Goal: Contribute content: Contribute content

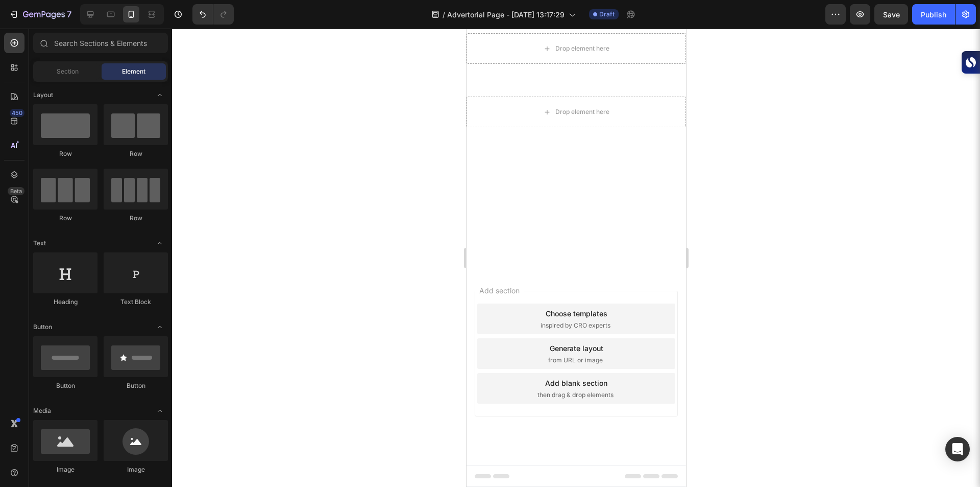
scroll to position [84, 0]
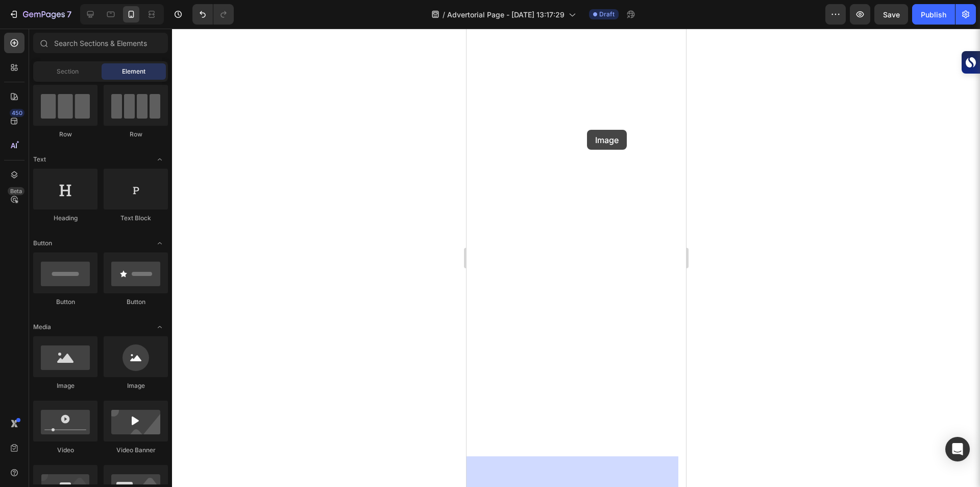
drag, startPoint x: 523, startPoint y: 400, endPoint x: 587, endPoint y: 130, distance: 277.9
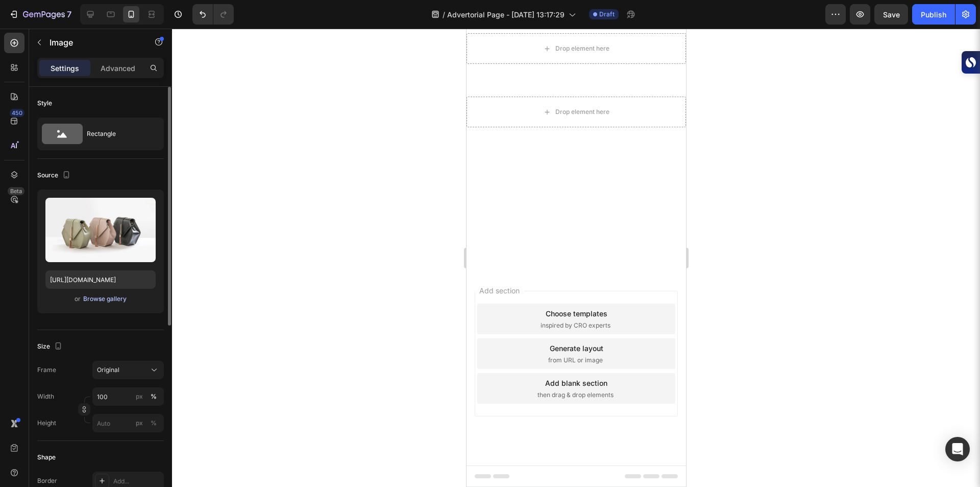
click at [95, 297] on div "Browse gallery" at bounding box center [104, 298] width 43 height 9
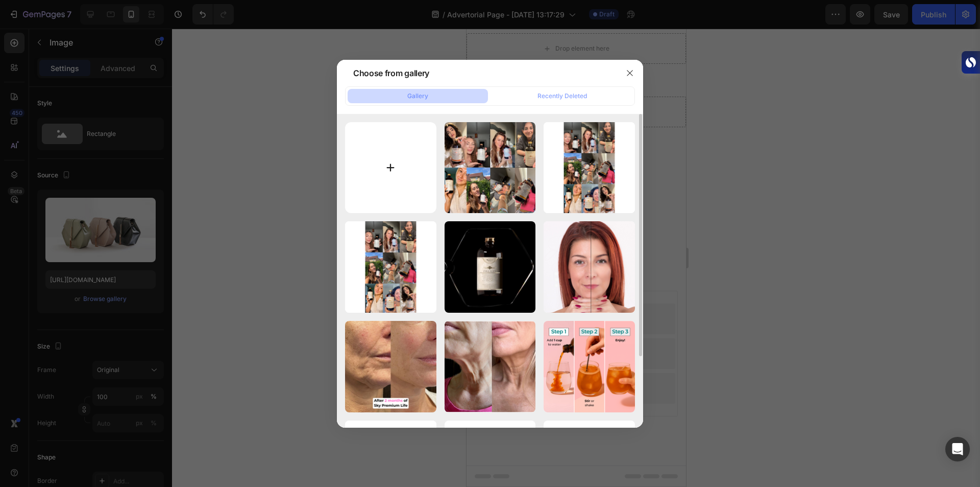
click at [395, 151] on input "file" at bounding box center [390, 167] width 91 height 91
type input "C:\fakepath\A Special Offer for Our Readers.png"
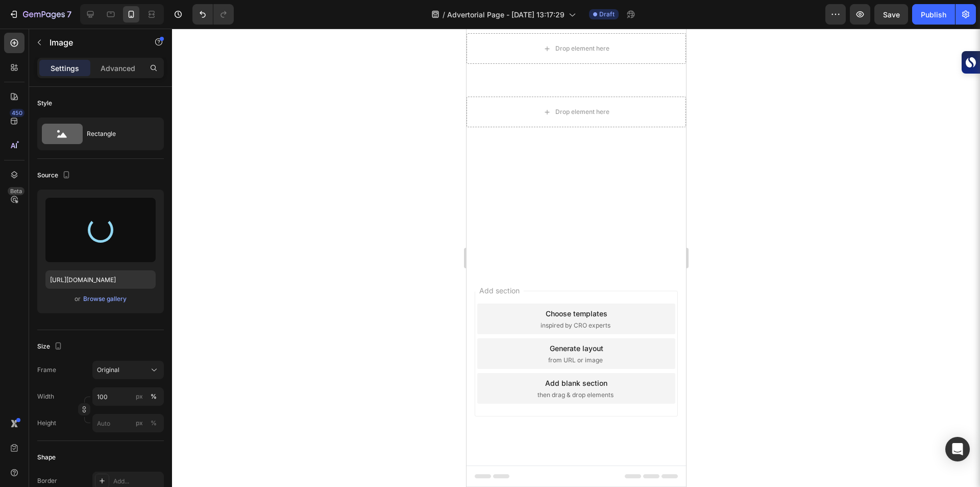
type input "[URL][DOMAIN_NAME]"
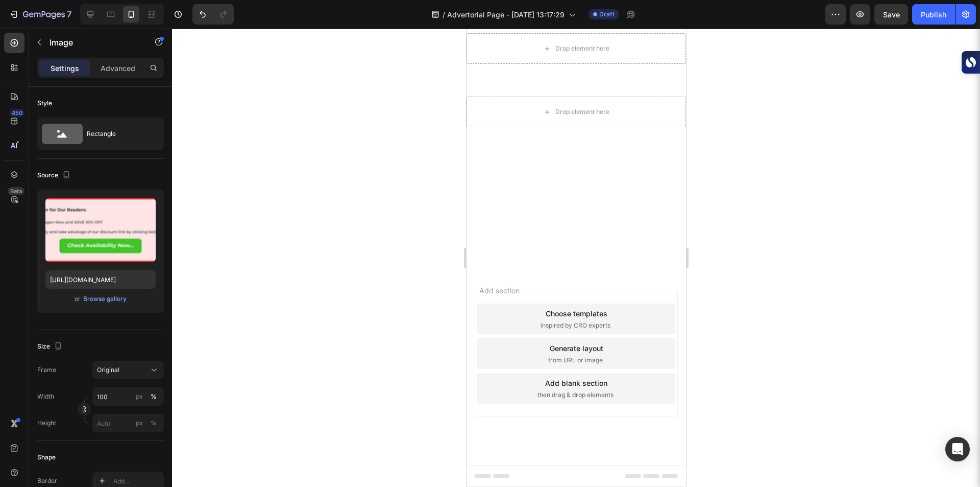
click at [304, 187] on div at bounding box center [576, 258] width 808 height 458
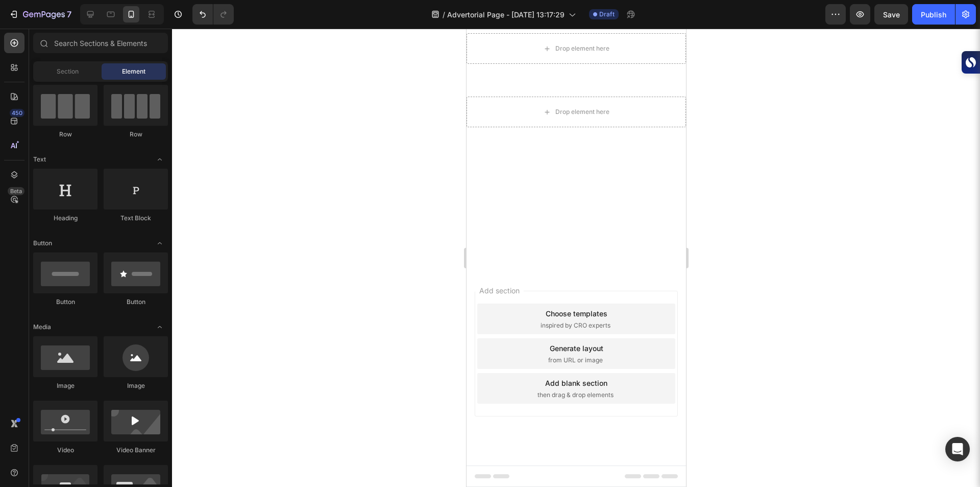
scroll to position [3561, 0]
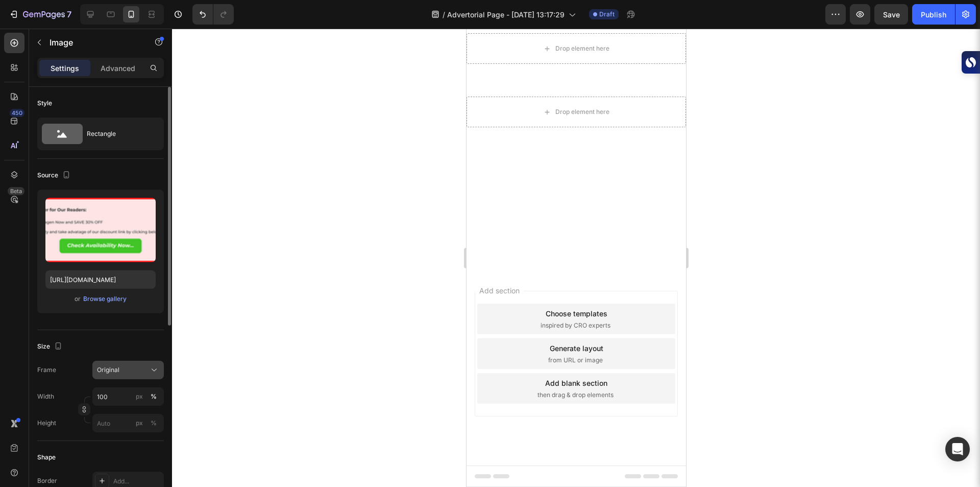
click at [126, 371] on div "Original" at bounding box center [122, 369] width 50 height 9
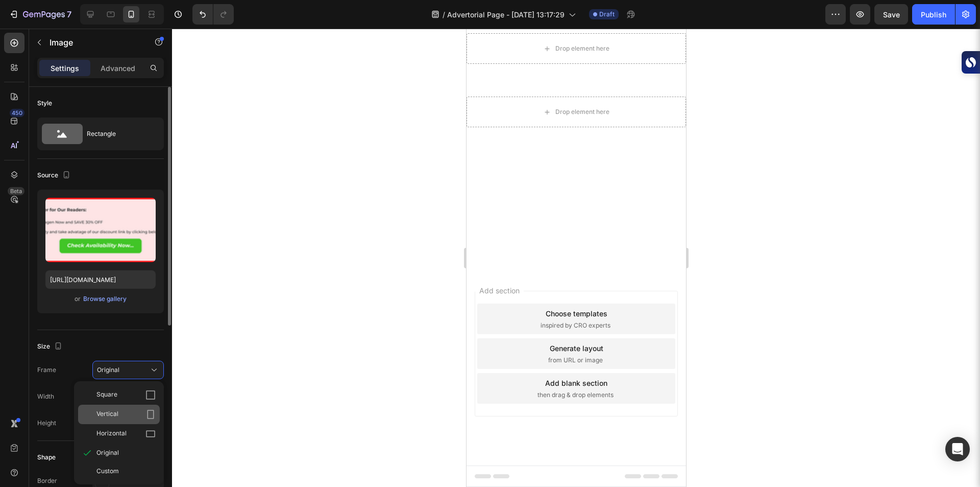
click at [125, 416] on div "Vertical" at bounding box center [125, 414] width 59 height 10
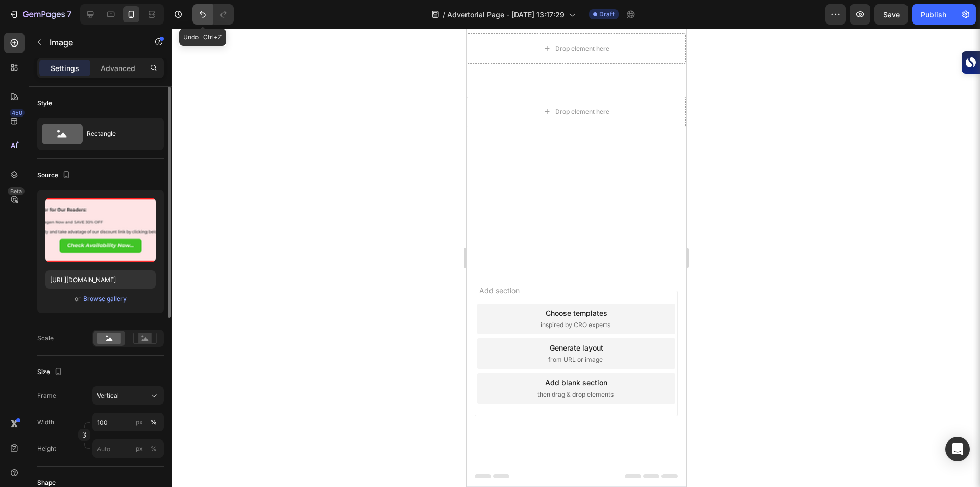
click at [209, 18] on button "Undo/Redo" at bounding box center [202, 14] width 20 height 20
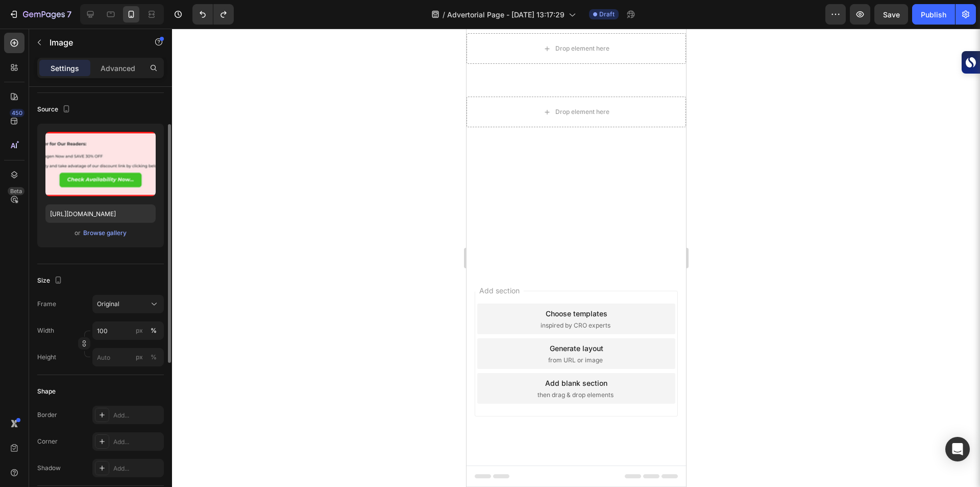
scroll to position [66, 0]
click at [266, 331] on div at bounding box center [576, 258] width 808 height 458
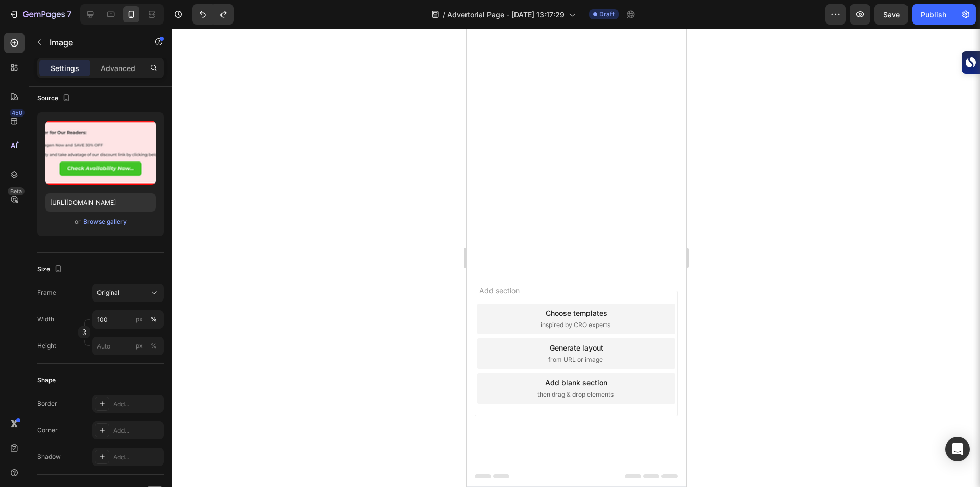
scroll to position [2946, 0]
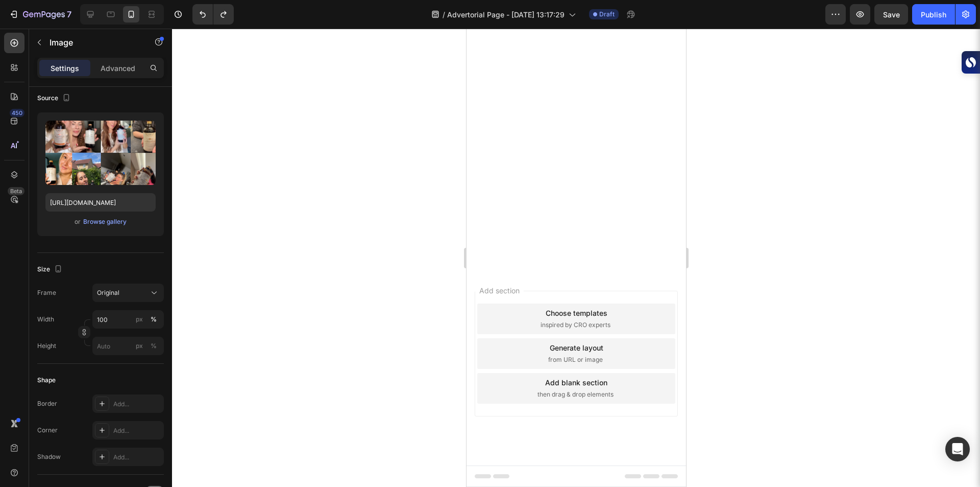
scroll to position [2986, 0]
click at [379, 282] on div at bounding box center [576, 258] width 808 height 458
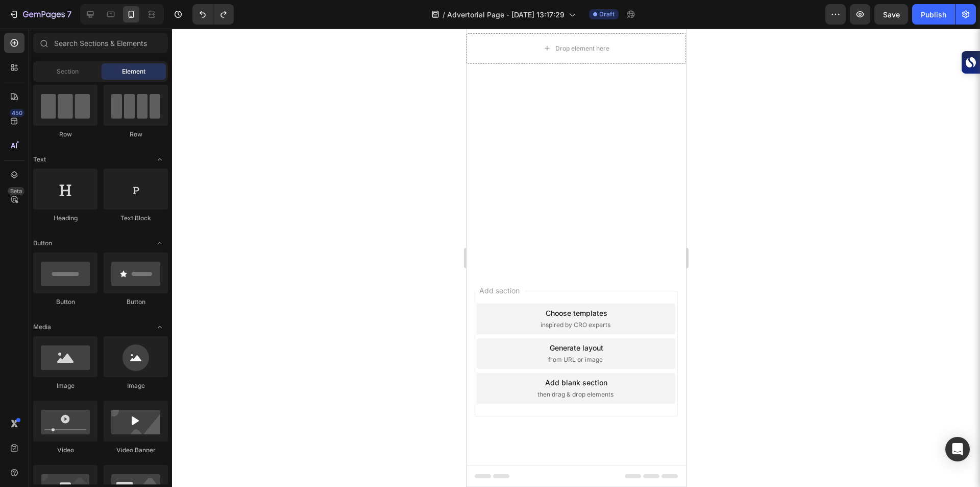
scroll to position [3455, 0]
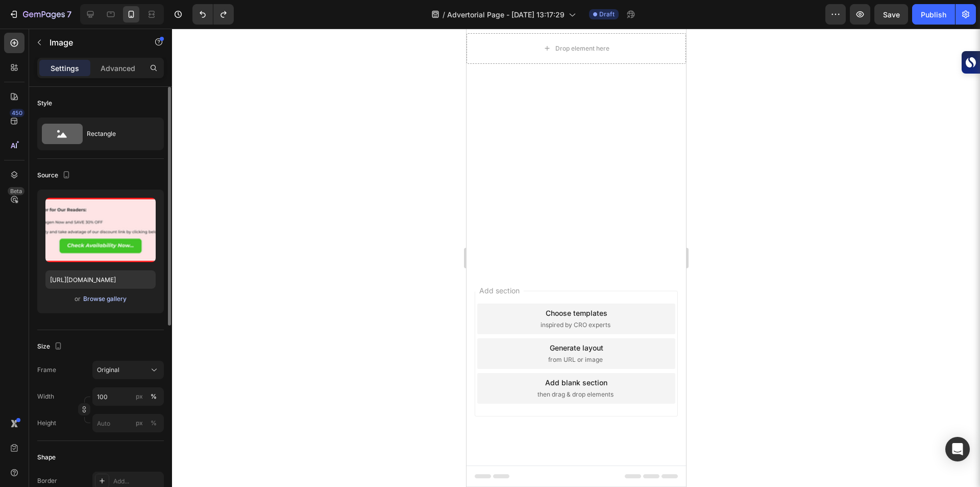
click at [94, 295] on div "Browse gallery" at bounding box center [104, 298] width 43 height 9
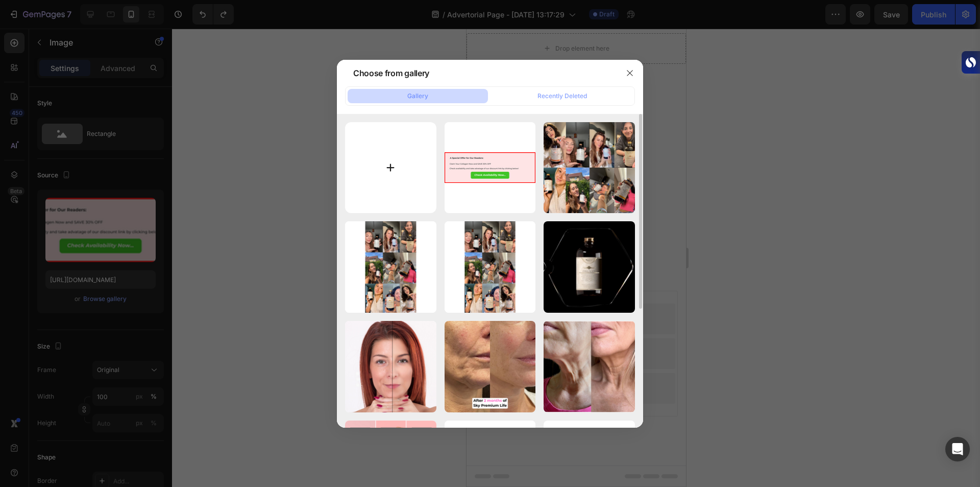
click at [391, 151] on input "file" at bounding box center [390, 167] width 91 height 91
type input "C:\fakepath\A Special Offer for Our Readers (1).png"
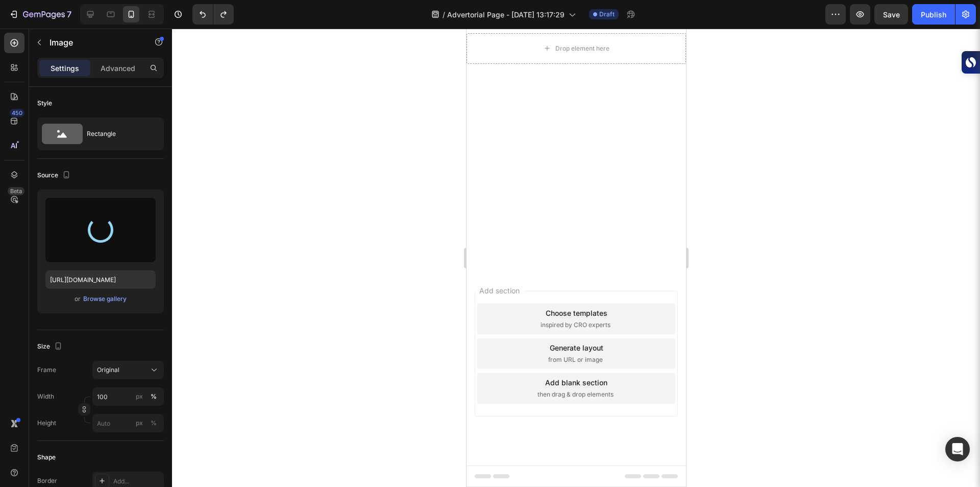
type input "[URL][DOMAIN_NAME]"
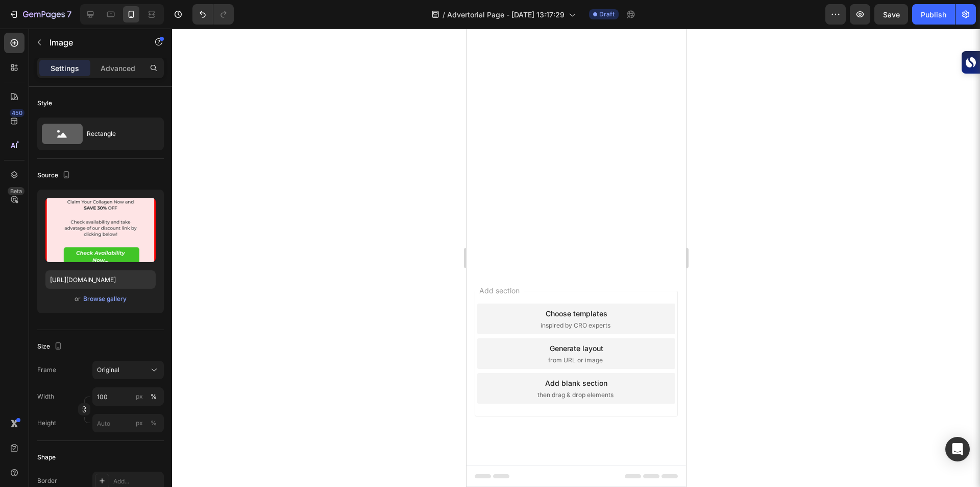
scroll to position [3550, 0]
click at [342, 317] on div at bounding box center [576, 258] width 808 height 458
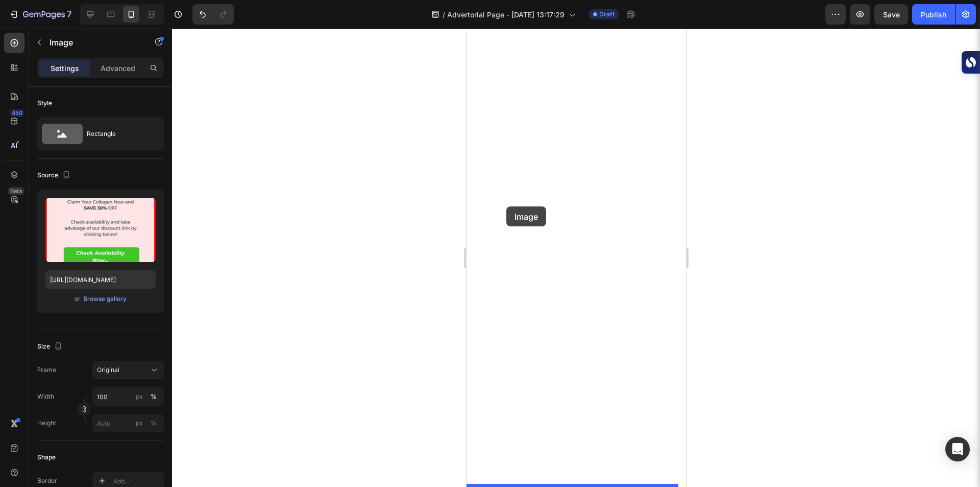
drag, startPoint x: 485, startPoint y: 310, endPoint x: 506, endPoint y: 206, distance: 105.7
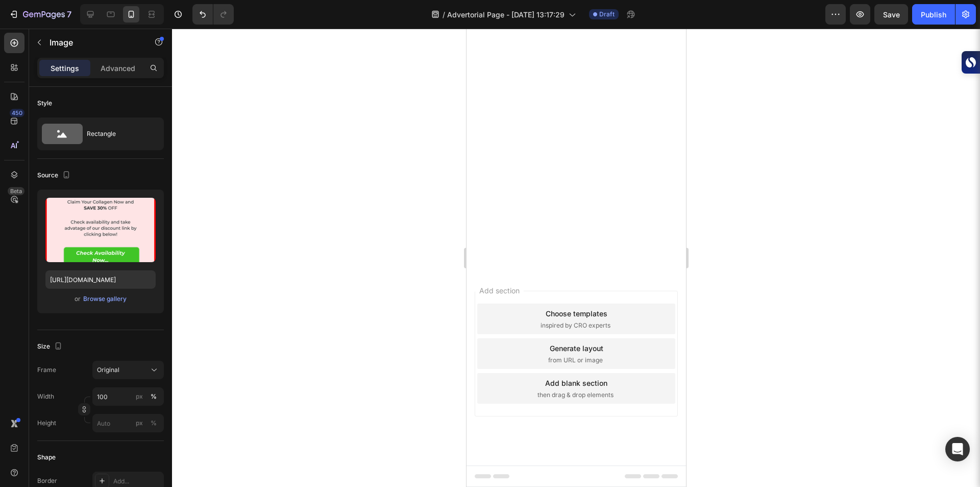
click at [368, 268] on div at bounding box center [576, 258] width 808 height 458
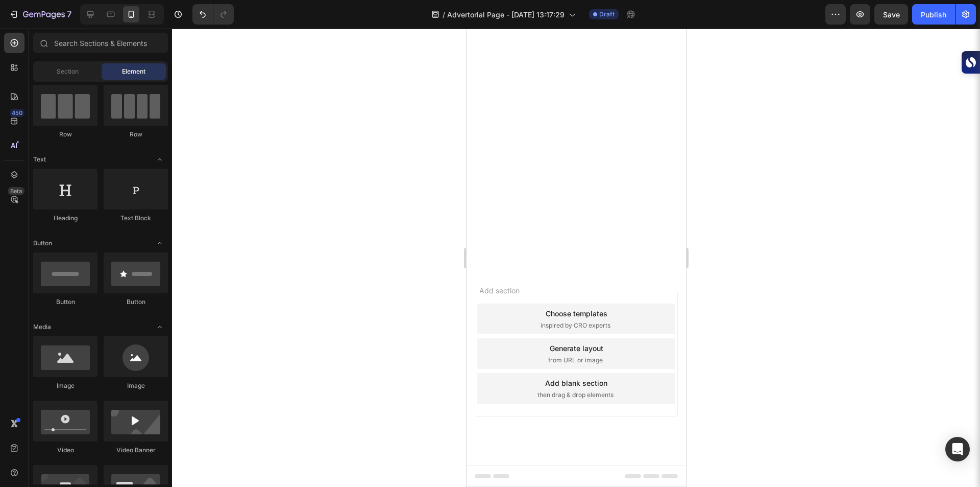
click at [368, 268] on div at bounding box center [576, 258] width 808 height 458
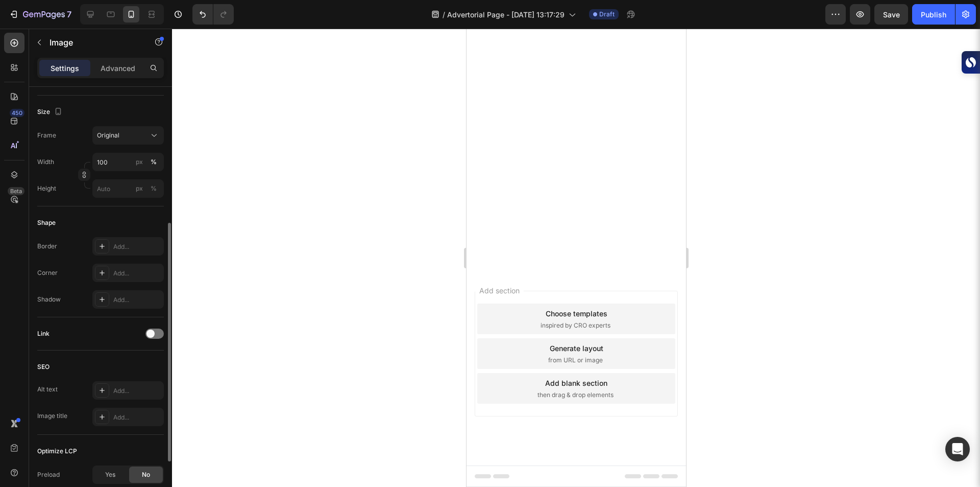
scroll to position [239, 0]
click at [153, 331] on span at bounding box center [151, 329] width 8 height 8
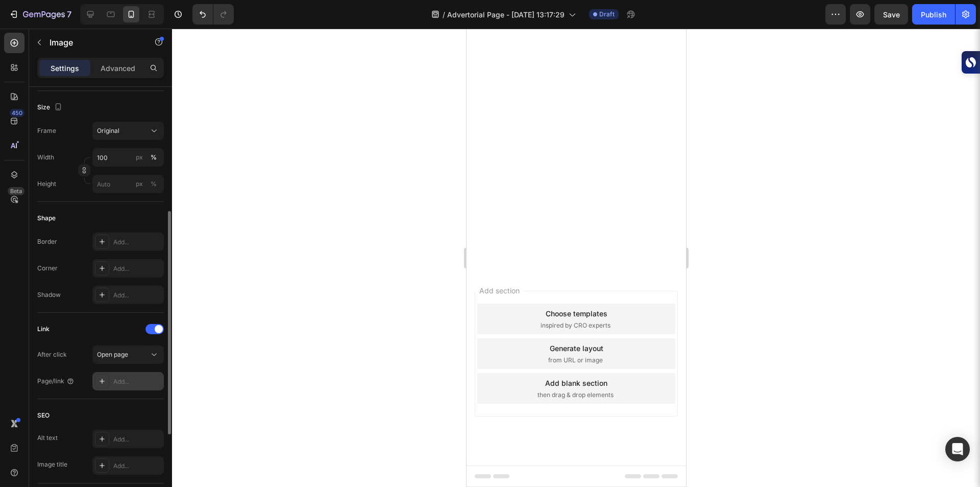
click at [127, 379] on div "Add..." at bounding box center [137, 381] width 48 height 9
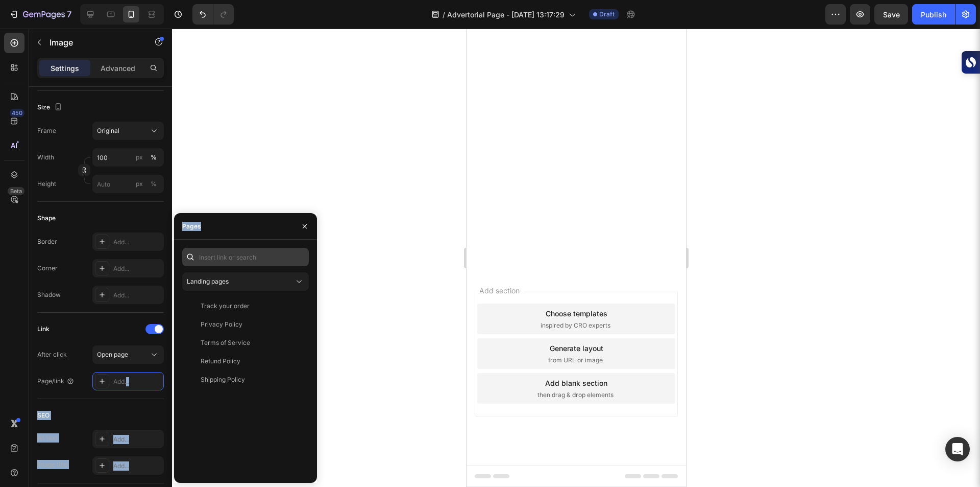
drag, startPoint x: 127, startPoint y: 379, endPoint x: 245, endPoint y: 255, distance: 171.2
click at [172, 255] on div "450 Beta Sections(30) Elements(83) Section Element Hero Section Product Detail …" at bounding box center [86, 258] width 172 height 458
click at [245, 255] on input "text" at bounding box center [245, 257] width 127 height 18
paste input "[URL][DOMAIN_NAME]"
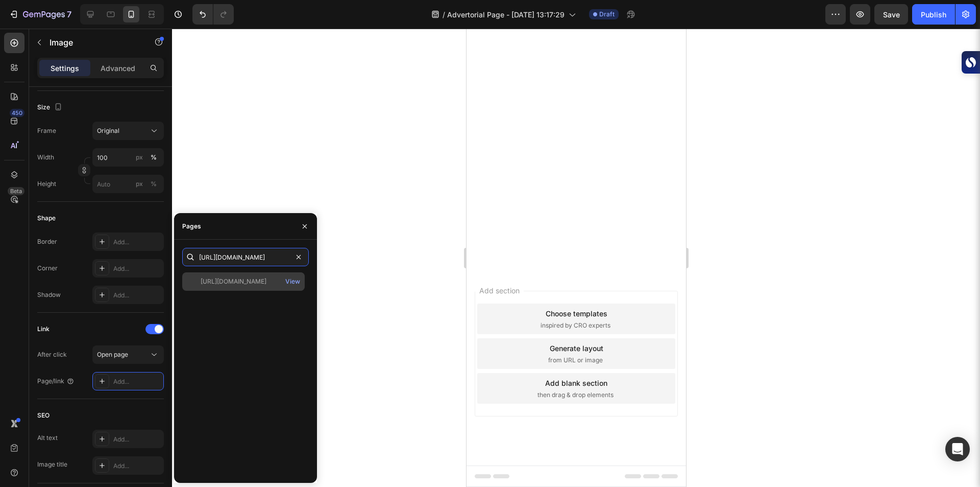
type input "[URL][DOMAIN_NAME]"
click at [253, 282] on div "[URL][DOMAIN_NAME]" at bounding box center [234, 281] width 66 height 9
click at [361, 266] on div at bounding box center [576, 258] width 808 height 458
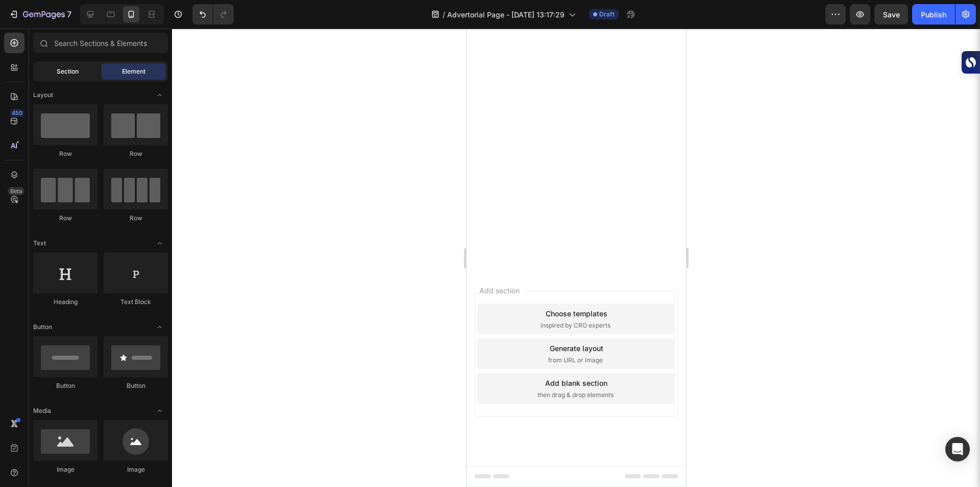
click at [64, 70] on span "Section" at bounding box center [68, 71] width 22 height 9
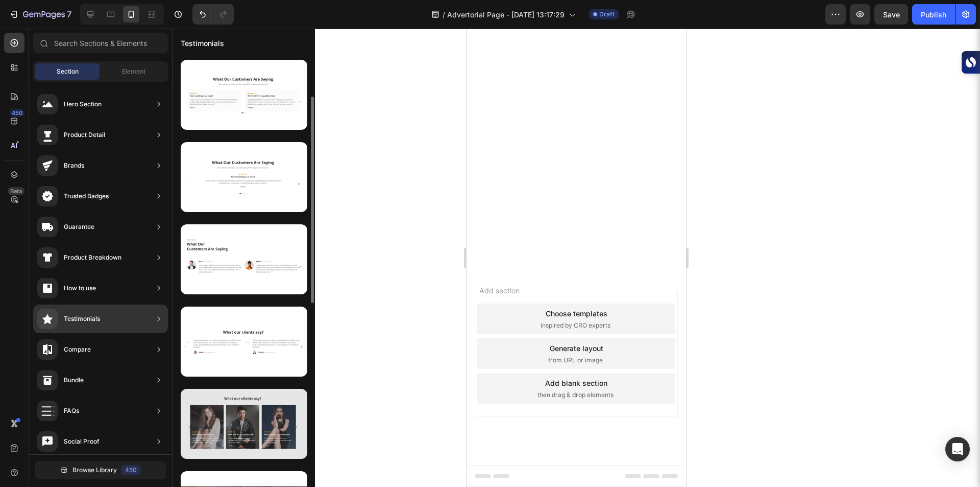
scroll to position [83, 0]
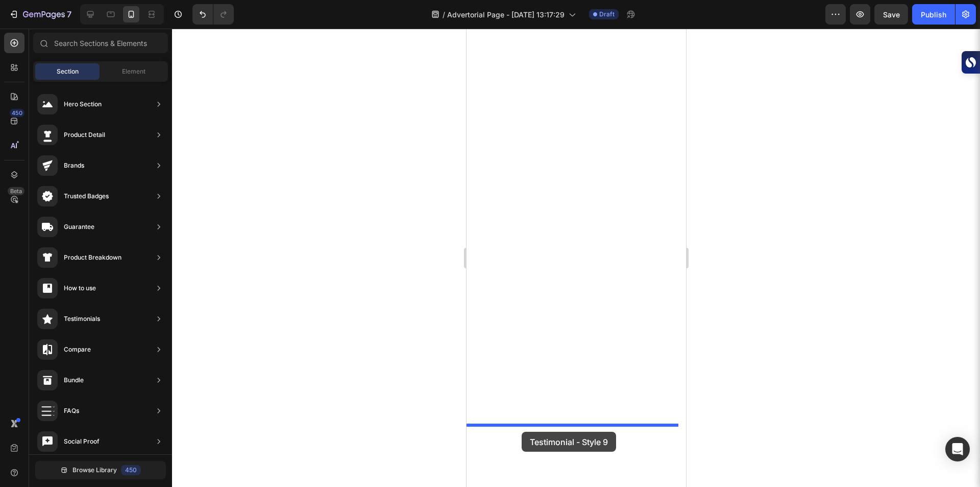
drag, startPoint x: 695, startPoint y: 386, endPoint x: 521, endPoint y: 431, distance: 179.3
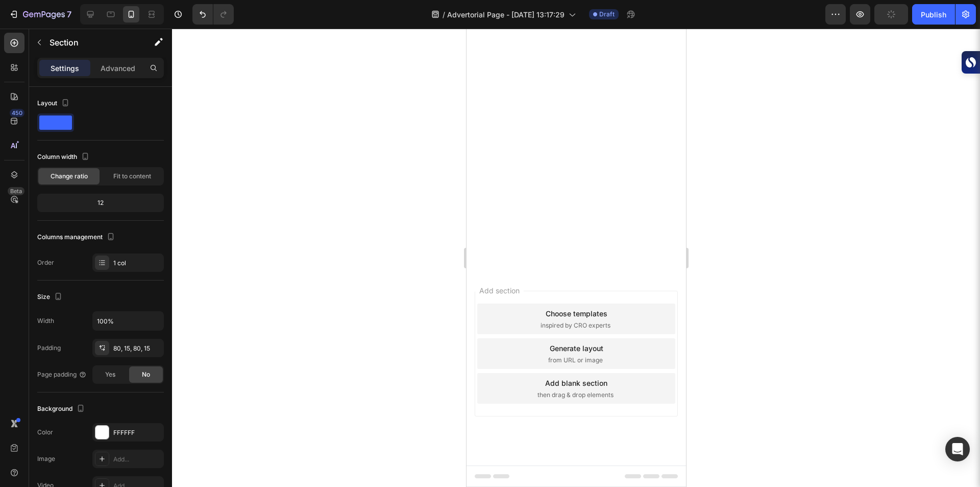
scroll to position [3821, 0]
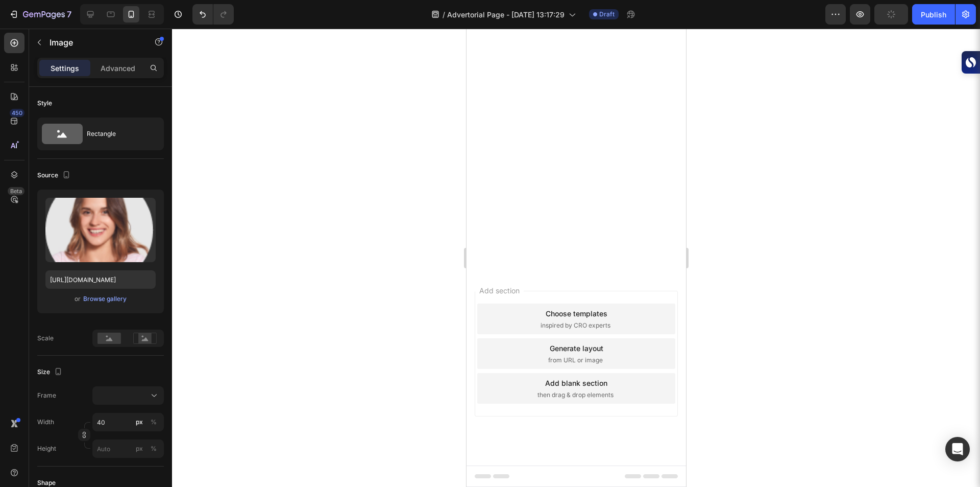
click at [337, 379] on div at bounding box center [576, 258] width 808 height 458
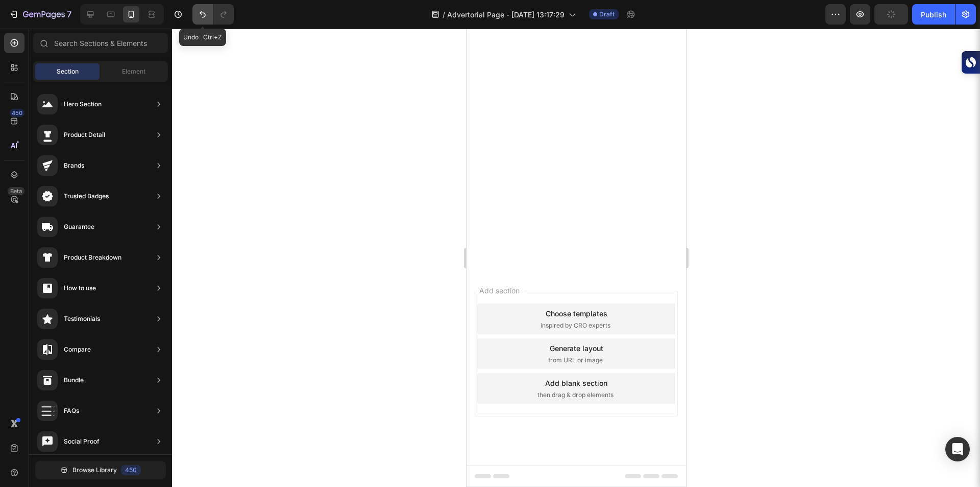
click at [197, 13] on button "Undo/Redo" at bounding box center [202, 14] width 20 height 20
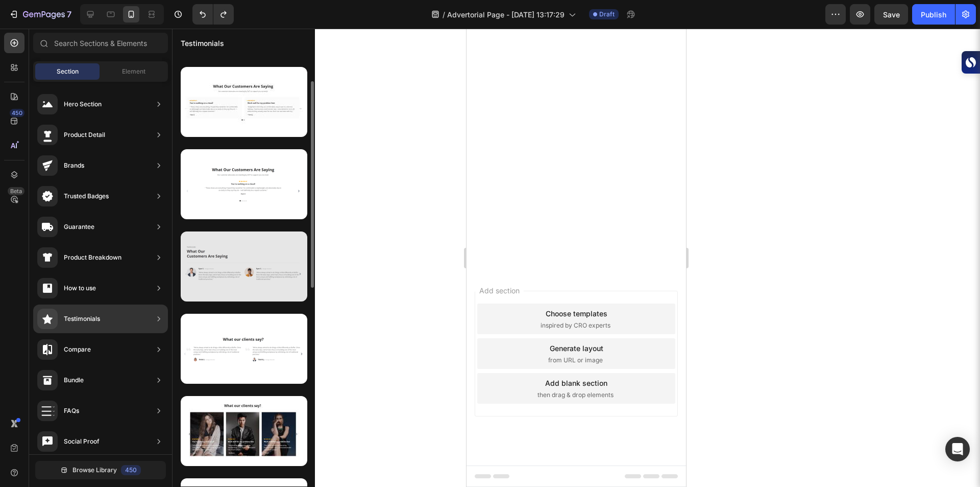
scroll to position [0, 0]
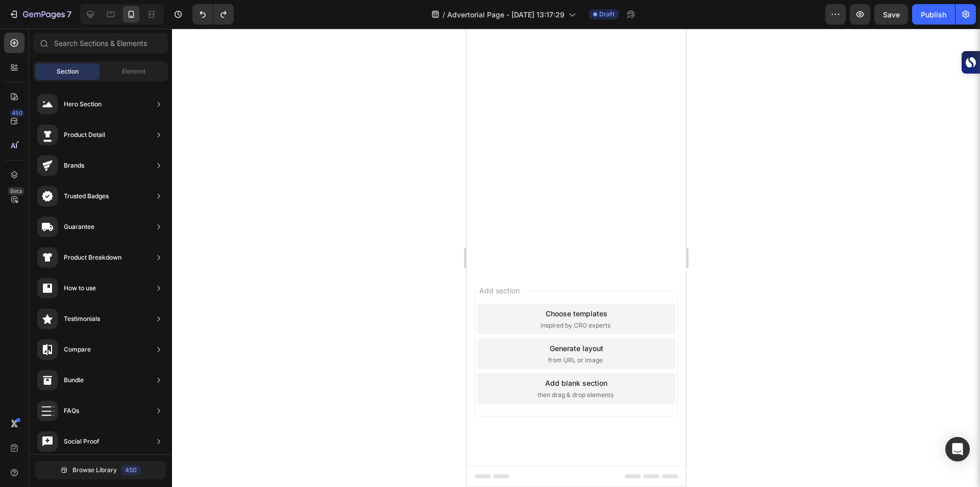
drag, startPoint x: 403, startPoint y: 262, endPoint x: 431, endPoint y: 263, distance: 27.6
click at [423, 263] on div at bounding box center [576, 258] width 808 height 458
click at [128, 68] on span "Element" at bounding box center [133, 71] width 23 height 9
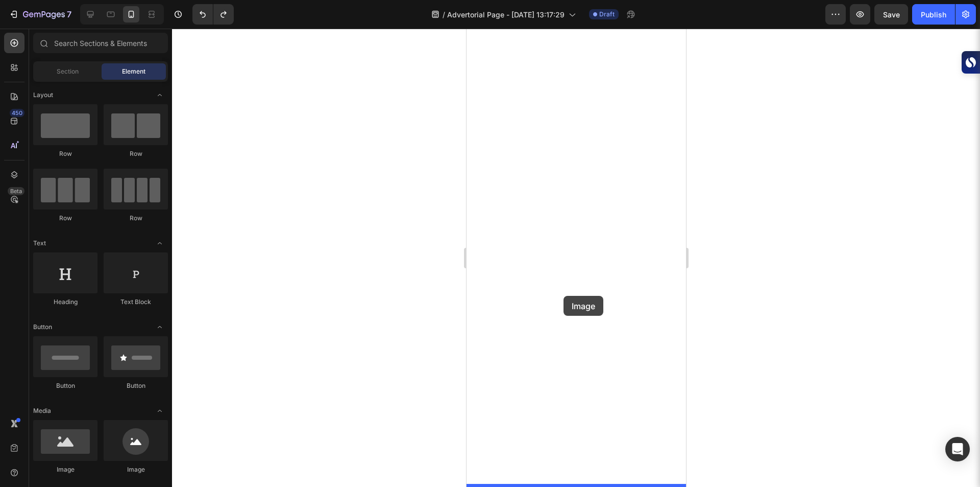
drag, startPoint x: 544, startPoint y: 475, endPoint x: 563, endPoint y: 296, distance: 180.2
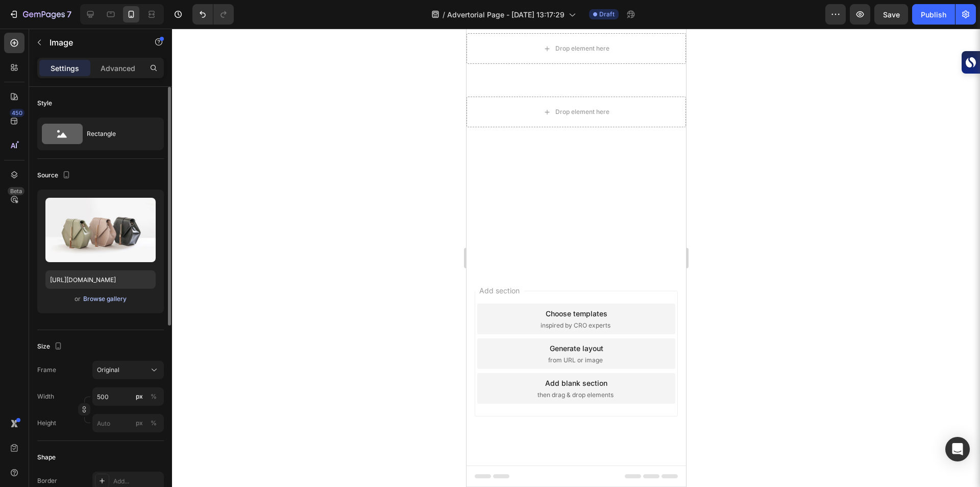
click at [106, 298] on div "Browse gallery" at bounding box center [104, 298] width 43 height 9
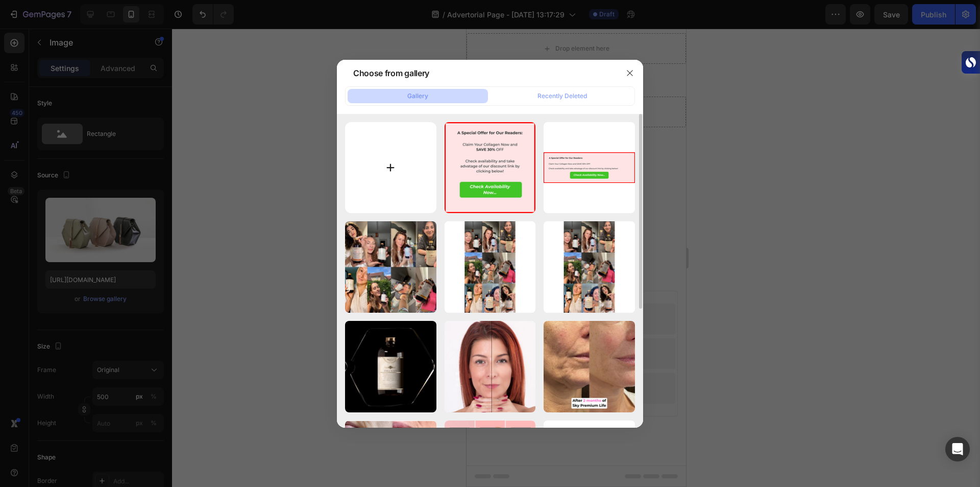
click at [399, 162] on input "file" at bounding box center [390, 167] width 91 height 91
type input "C:\fakepath\A Special Offer for Our Readers (2).png"
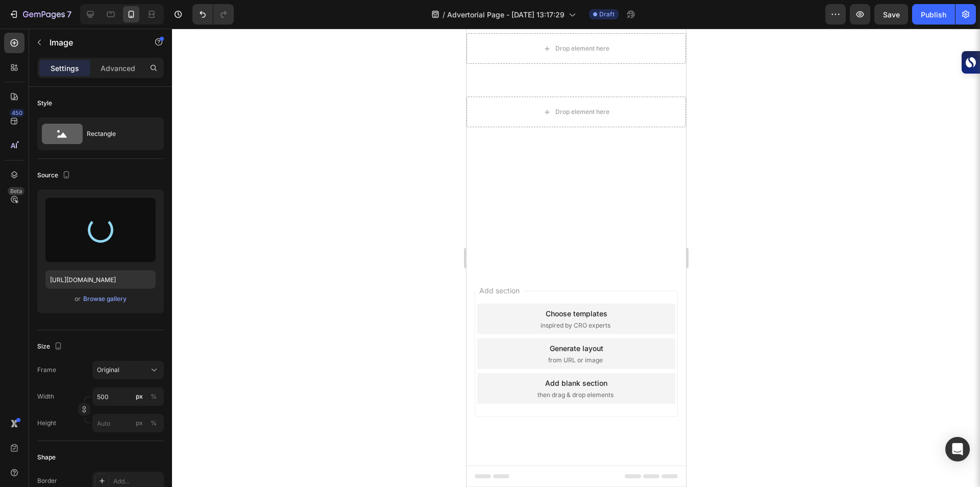
type input "[URL][DOMAIN_NAME]"
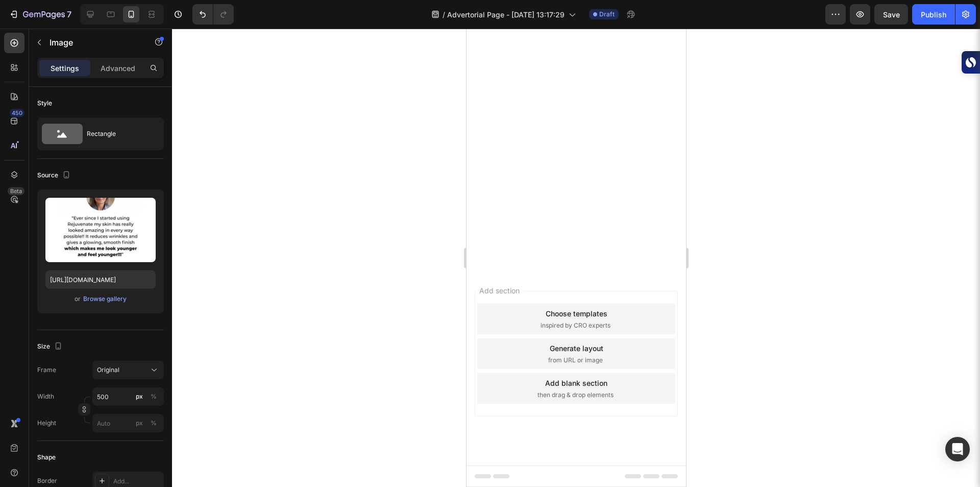
scroll to position [3823, 0]
click at [41, 39] on icon "button" at bounding box center [39, 42] width 8 height 8
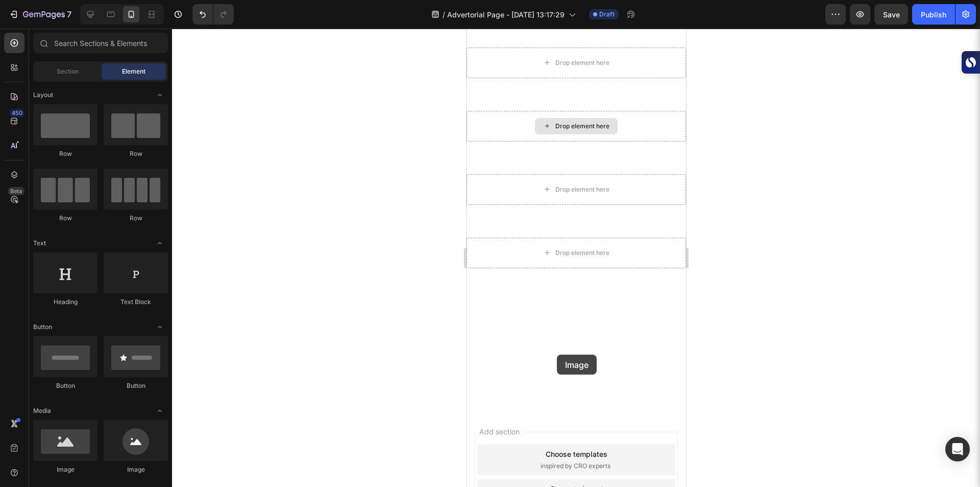
scroll to position [4001, 0]
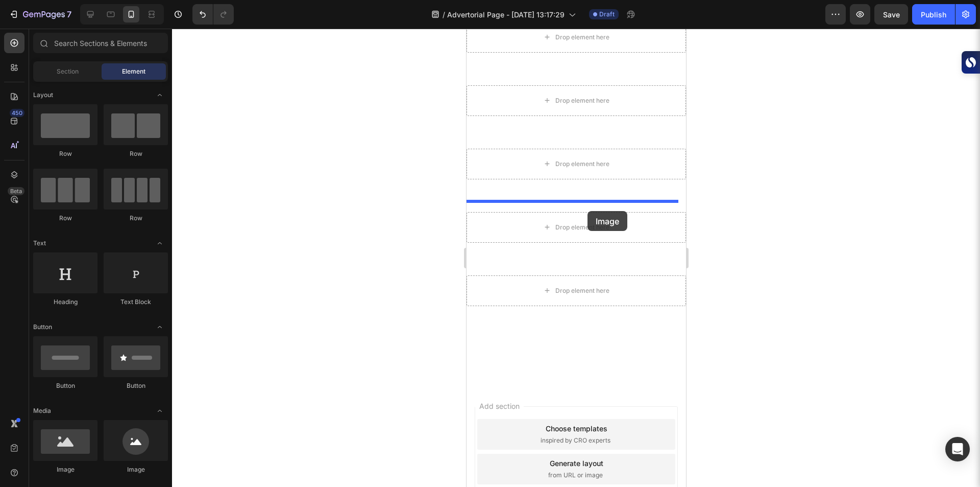
drag, startPoint x: 532, startPoint y: 481, endPoint x: 587, endPoint y: 211, distance: 275.6
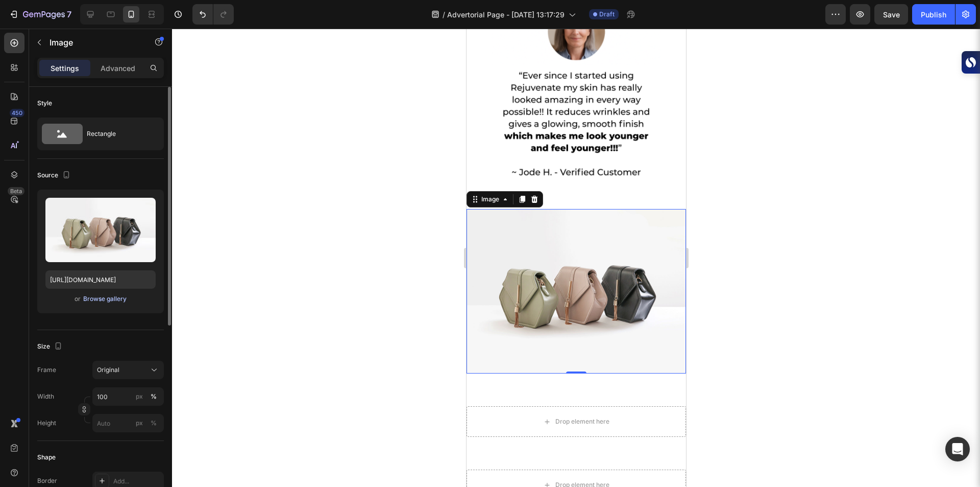
click at [105, 297] on div "Browse gallery" at bounding box center [104, 298] width 43 height 9
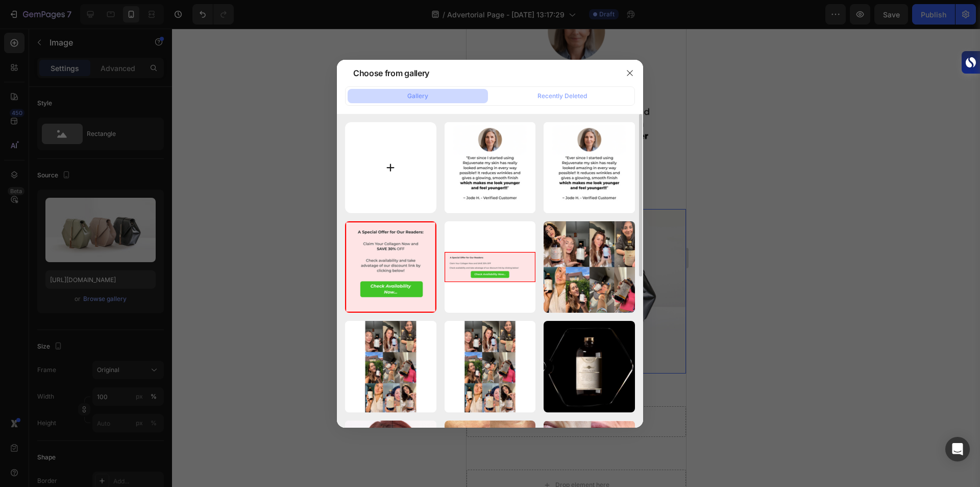
click at [372, 174] on input "file" at bounding box center [390, 167] width 91 height 91
type input "C:\fakepath\A Special Offer for Our Readers (3).png"
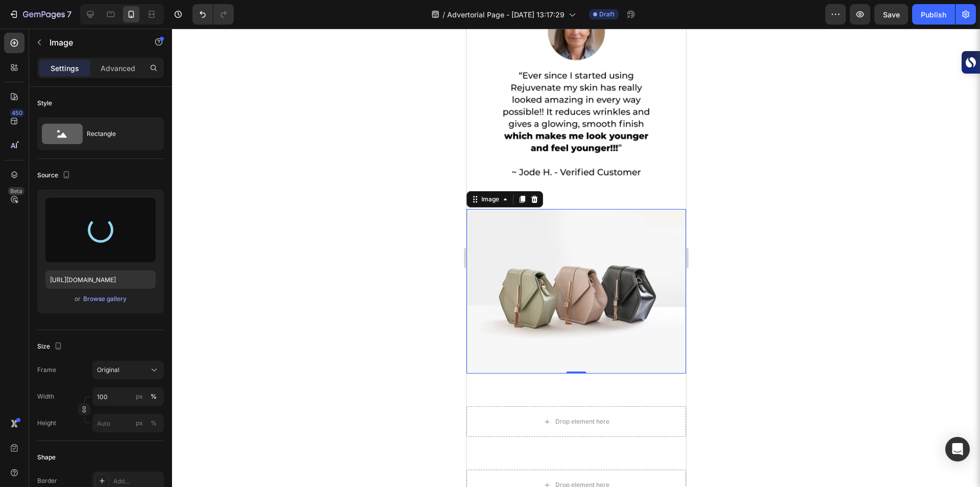
type input "[URL][DOMAIN_NAME]"
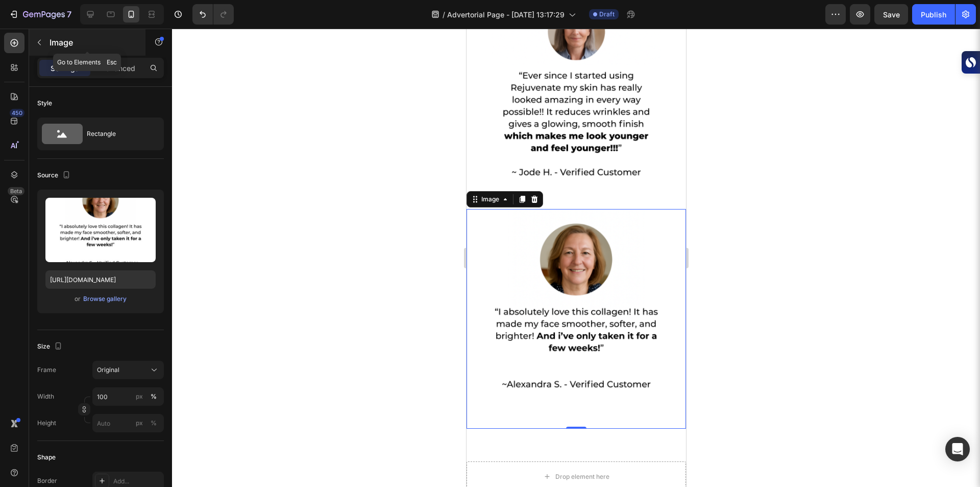
click at [42, 41] on icon "button" at bounding box center [39, 42] width 8 height 8
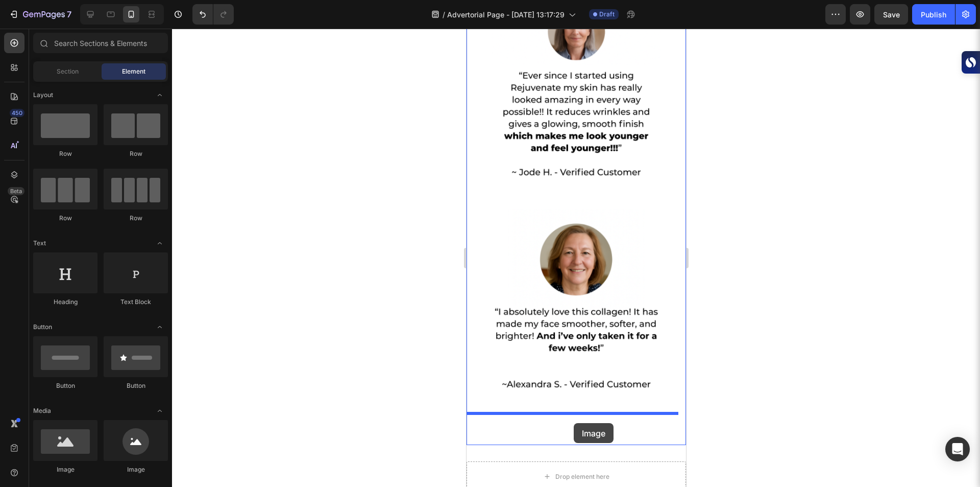
drag, startPoint x: 536, startPoint y: 484, endPoint x: 573, endPoint y: 423, distance: 71.7
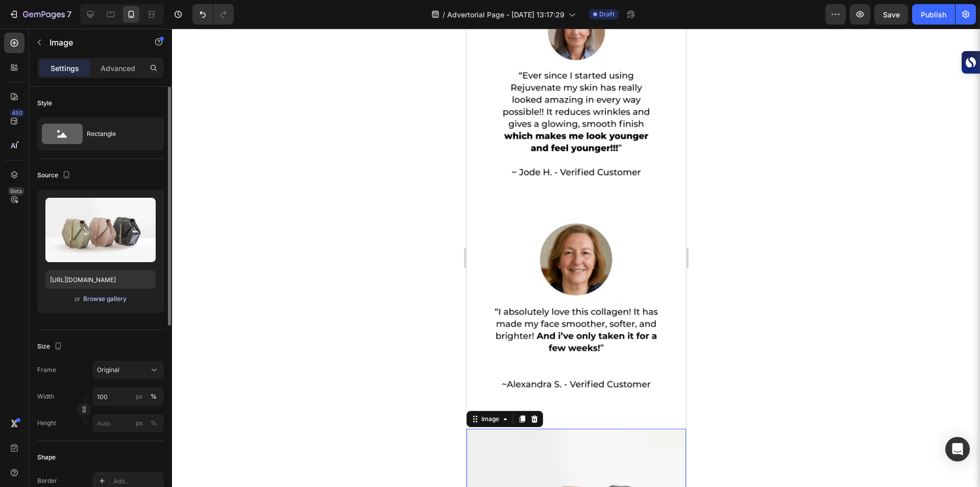
click at [103, 297] on div "Browse gallery" at bounding box center [104, 298] width 43 height 9
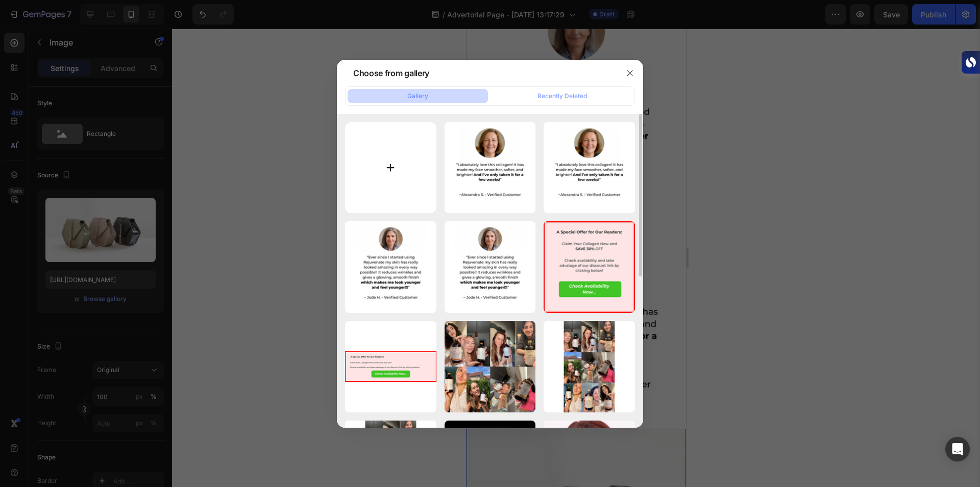
click at [373, 178] on input "file" at bounding box center [390, 167] width 91 height 91
type input "C:\fakepath\A Special Offer for Our Readers (4).png"
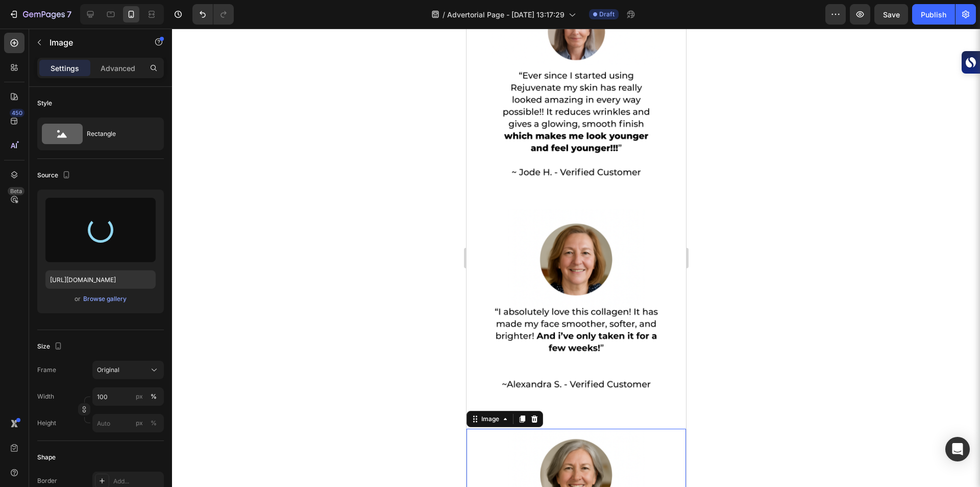
type input "[URL][DOMAIN_NAME]"
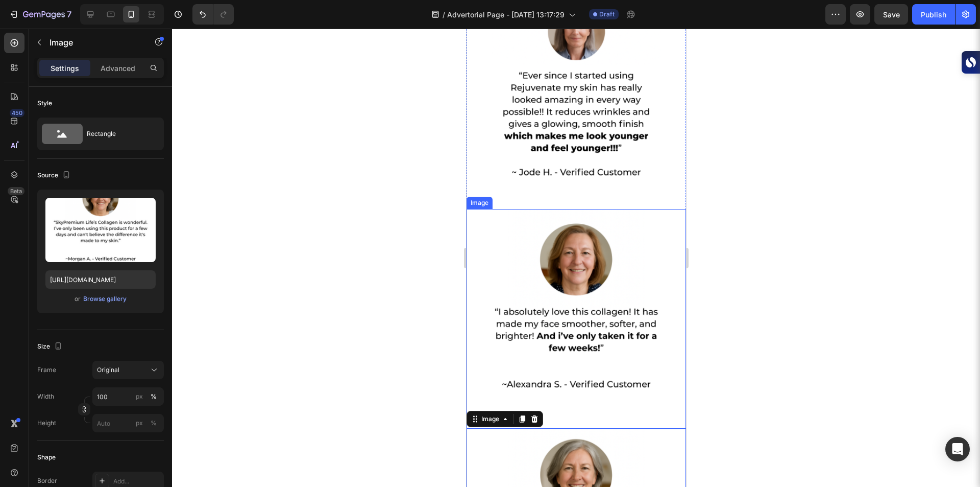
click at [443, 265] on div at bounding box center [576, 258] width 808 height 458
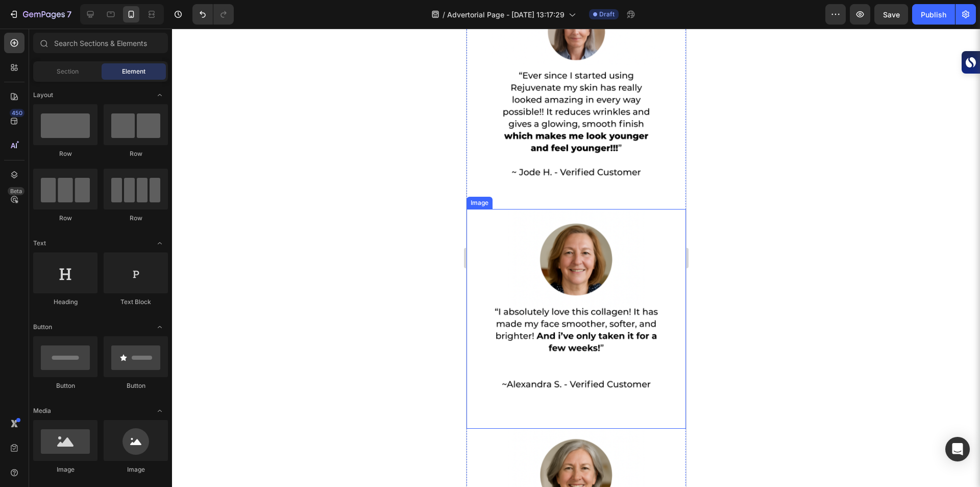
click at [443, 265] on div at bounding box center [576, 258] width 808 height 458
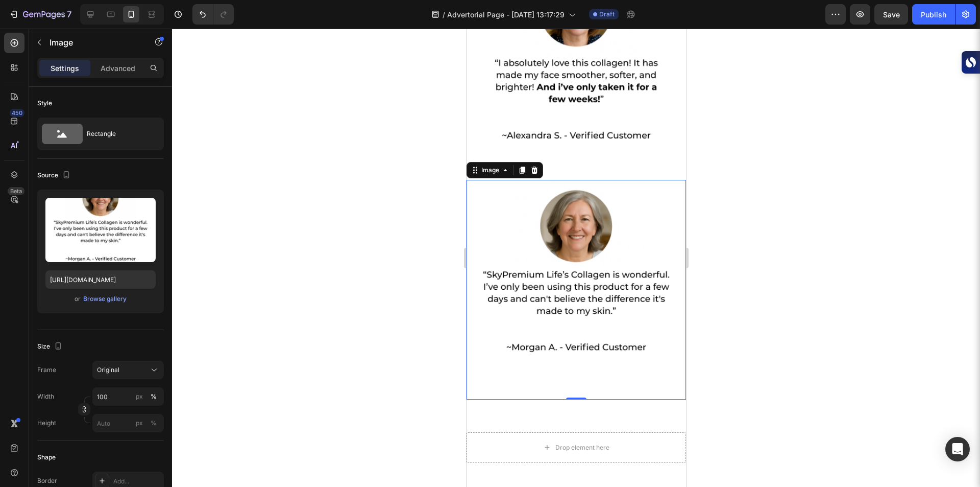
scroll to position [3191, 0]
click at [445, 275] on div at bounding box center [576, 258] width 808 height 458
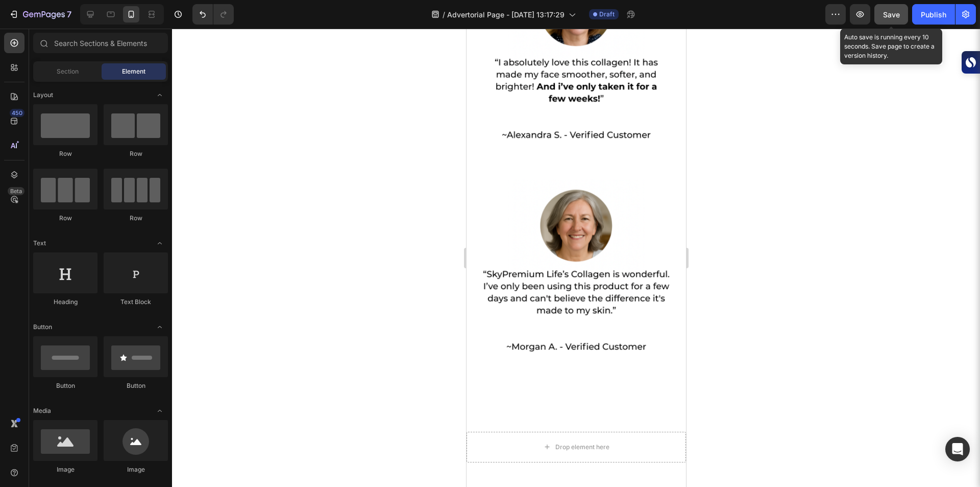
click at [887, 9] on div "Save" at bounding box center [891, 14] width 17 height 11
